Goal: Task Accomplishment & Management: Use online tool/utility

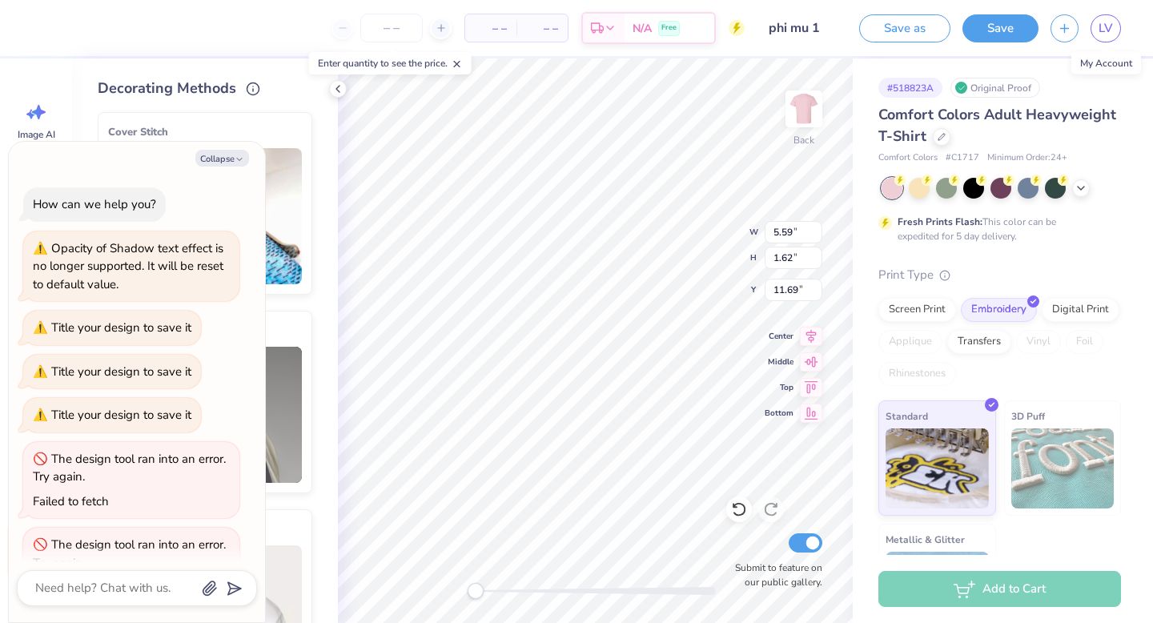
scroll to position [54, 0]
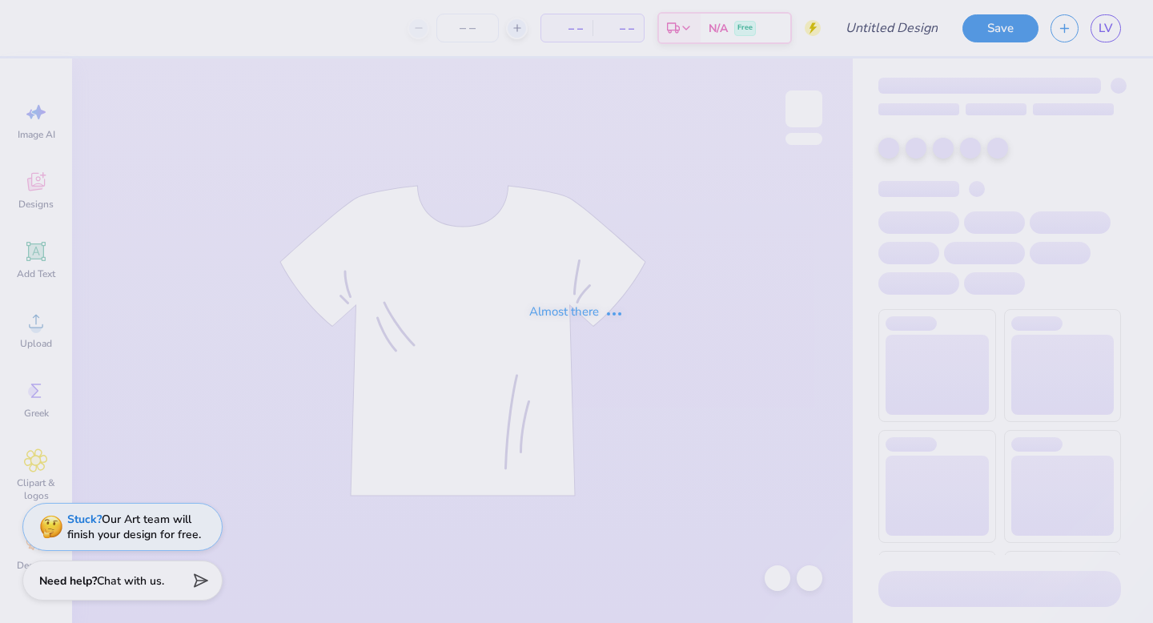
type input "phi mu 1"
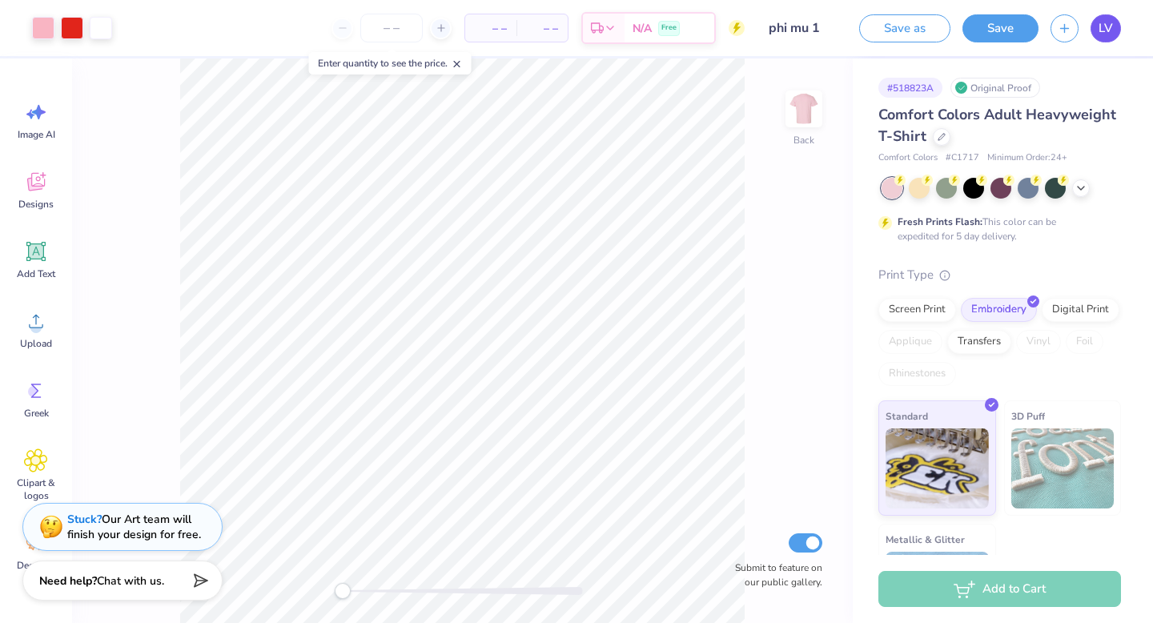
click at [1108, 27] on span "LV" at bounding box center [1105, 28] width 14 height 18
